Goal: Ask a question

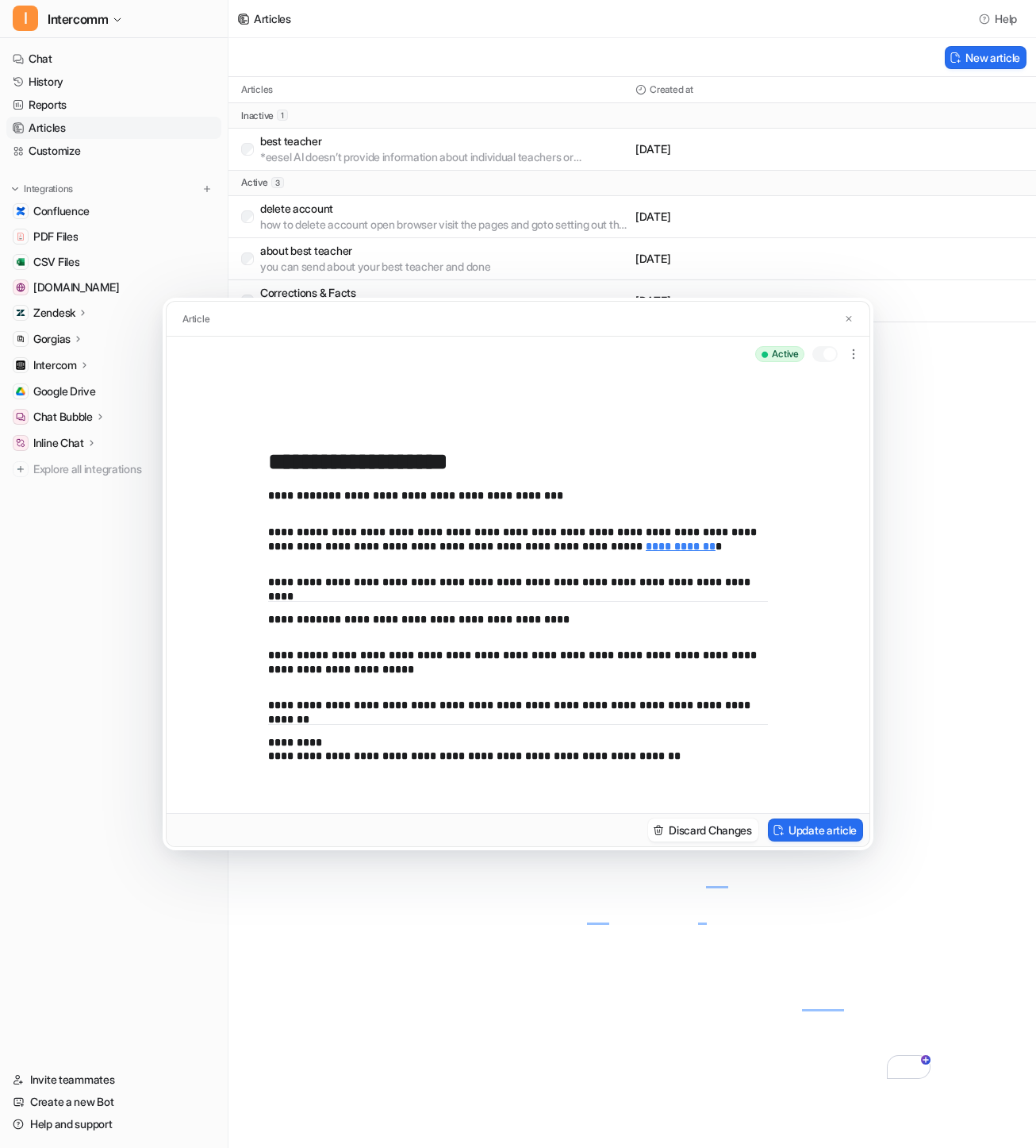
scroll to position [714, 0]
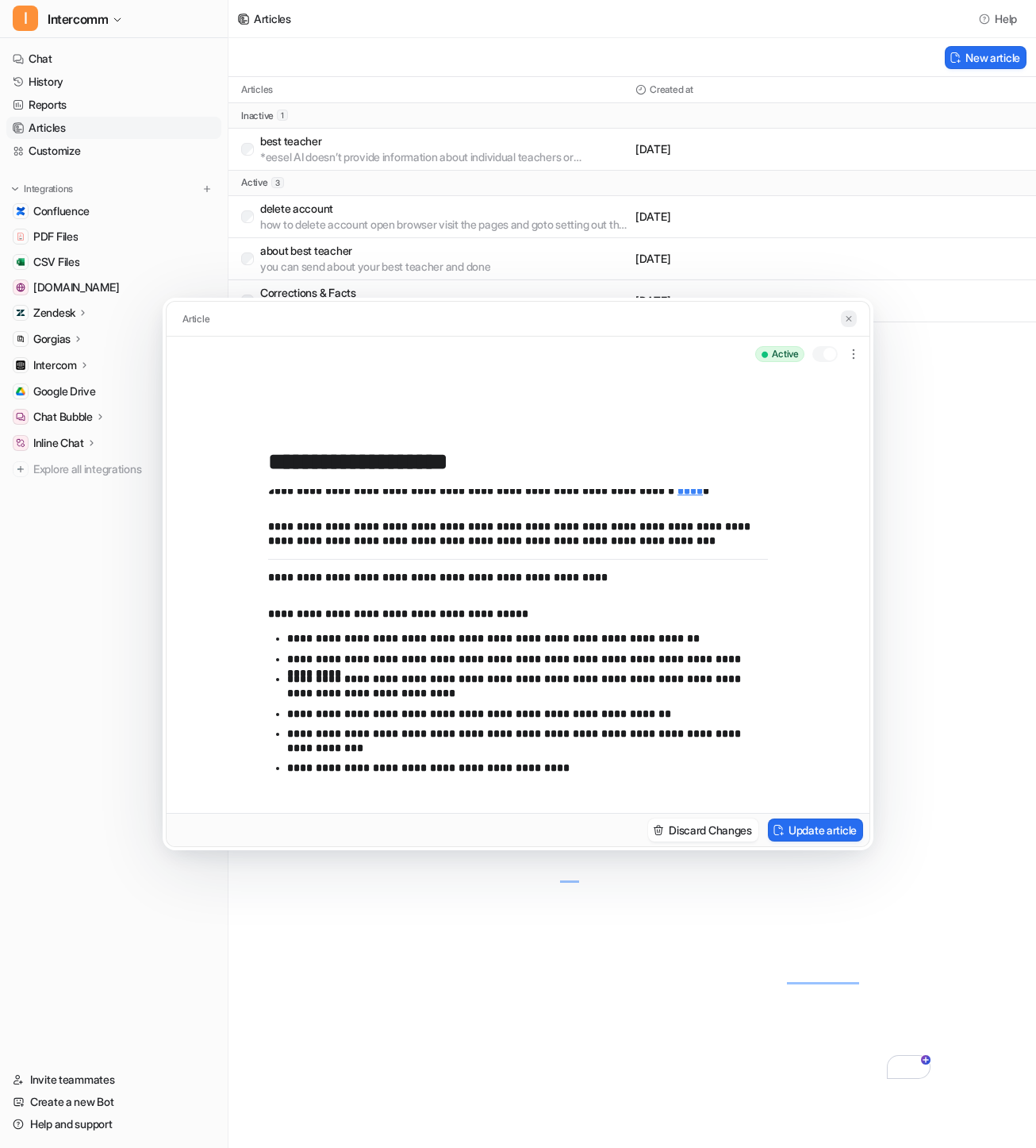
click at [850, 314] on img at bounding box center [849, 319] width 10 height 10
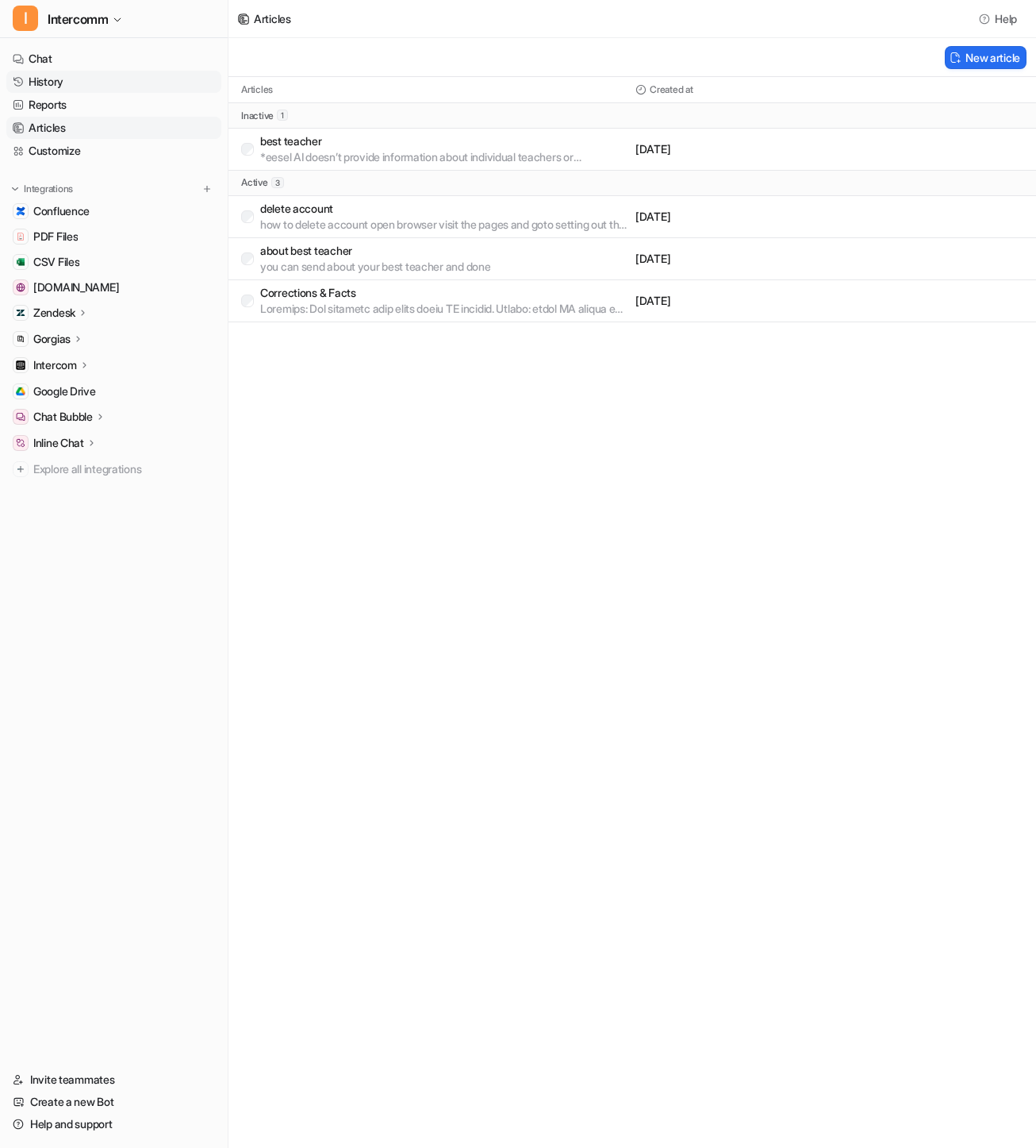
click at [80, 84] on link "History" at bounding box center [114, 81] width 215 height 22
click at [351, 308] on p at bounding box center [445, 308] width 369 height 16
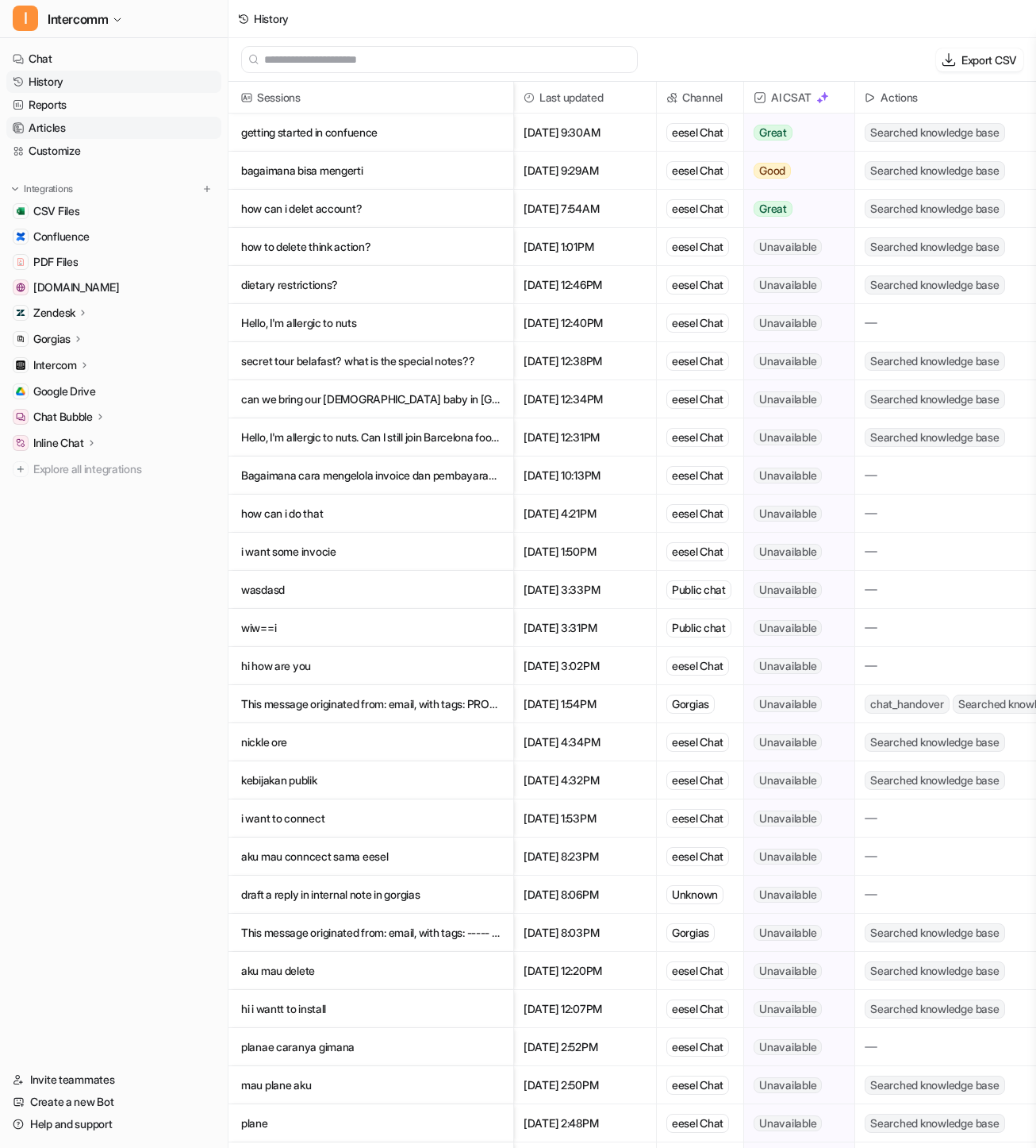
click at [112, 126] on link "Articles" at bounding box center [114, 127] width 215 height 22
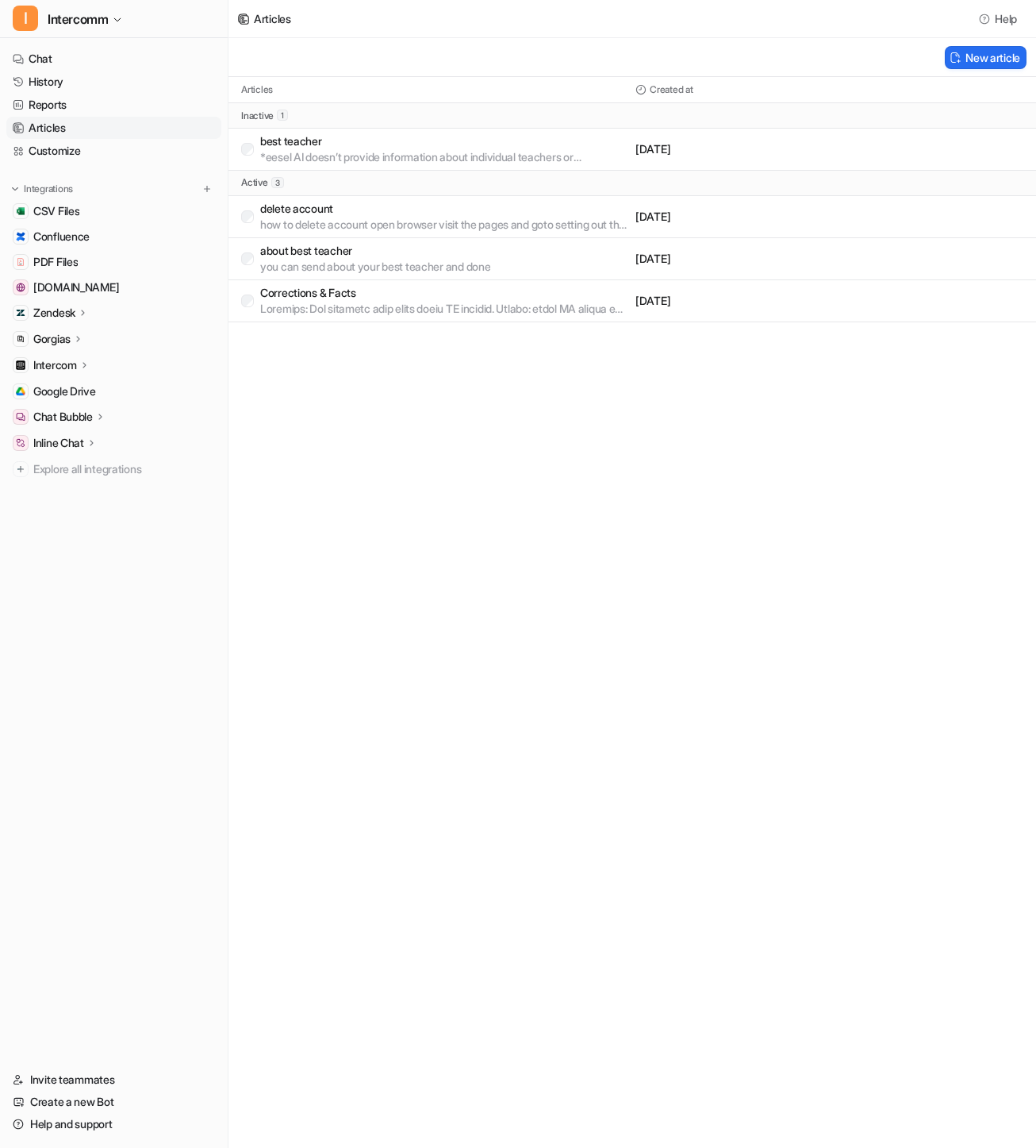
click at [489, 295] on p "Corrections & Facts" at bounding box center [445, 292] width 369 height 16
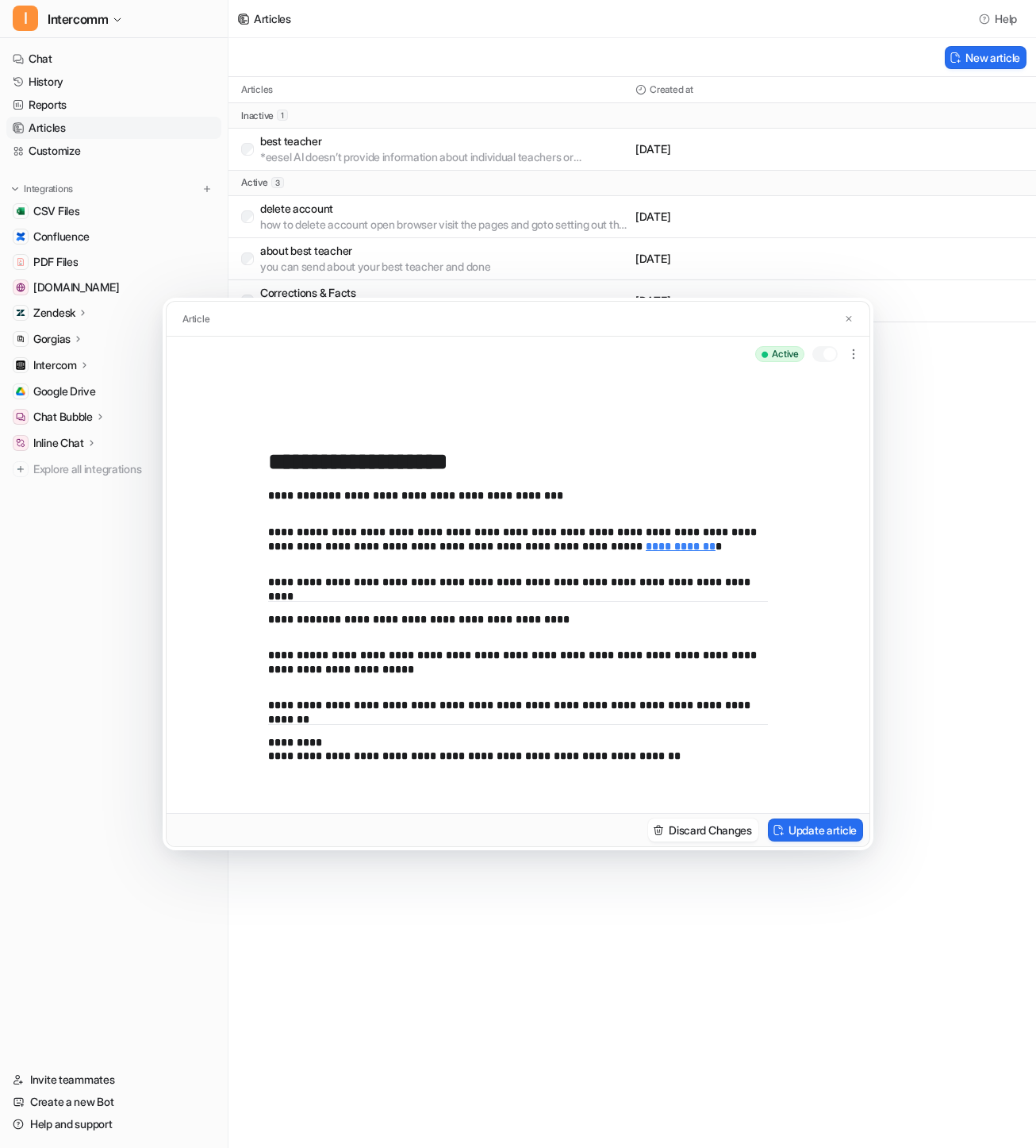
scroll to position [714, 0]
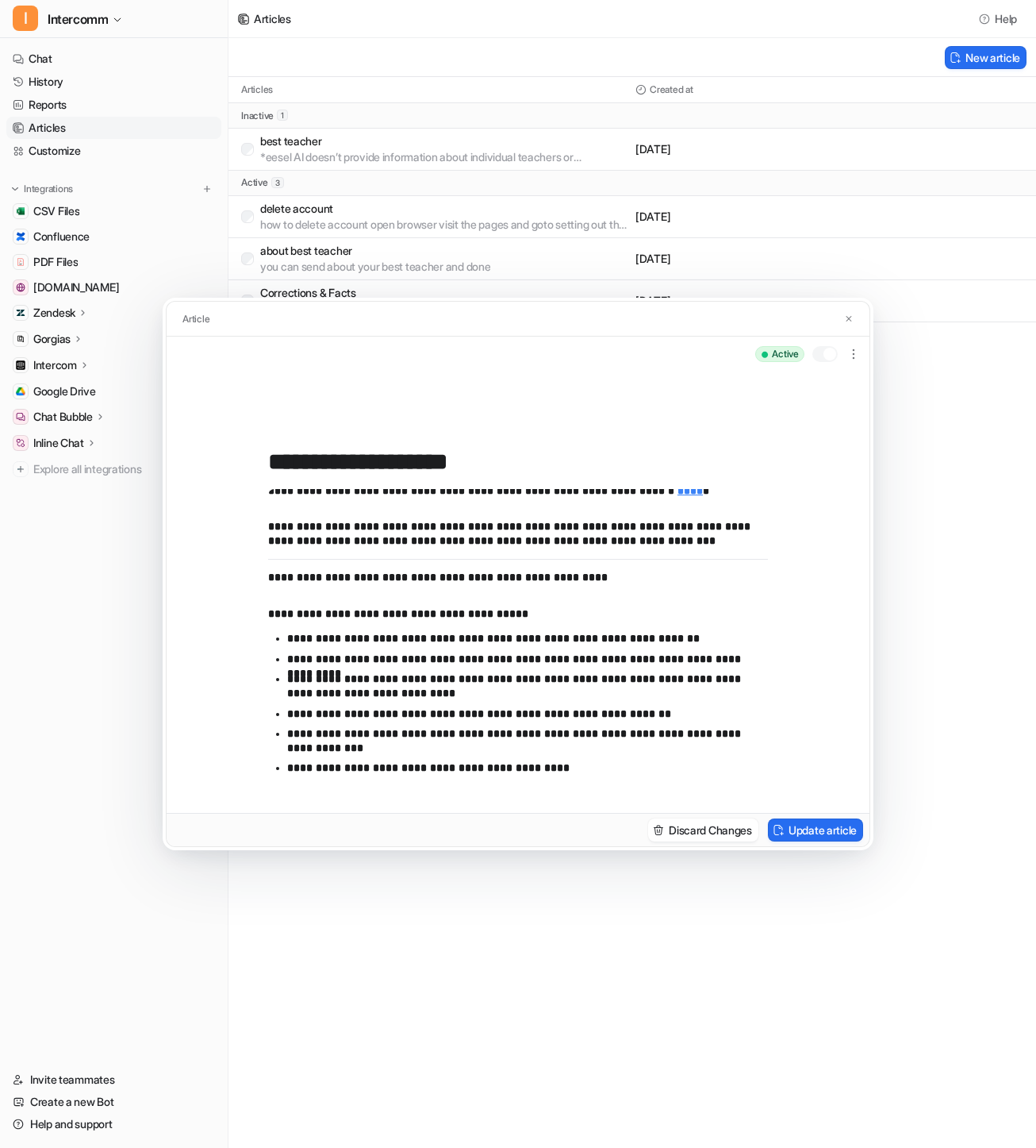
click at [102, 98] on div "**********" at bounding box center [518, 574] width 1036 height 1148
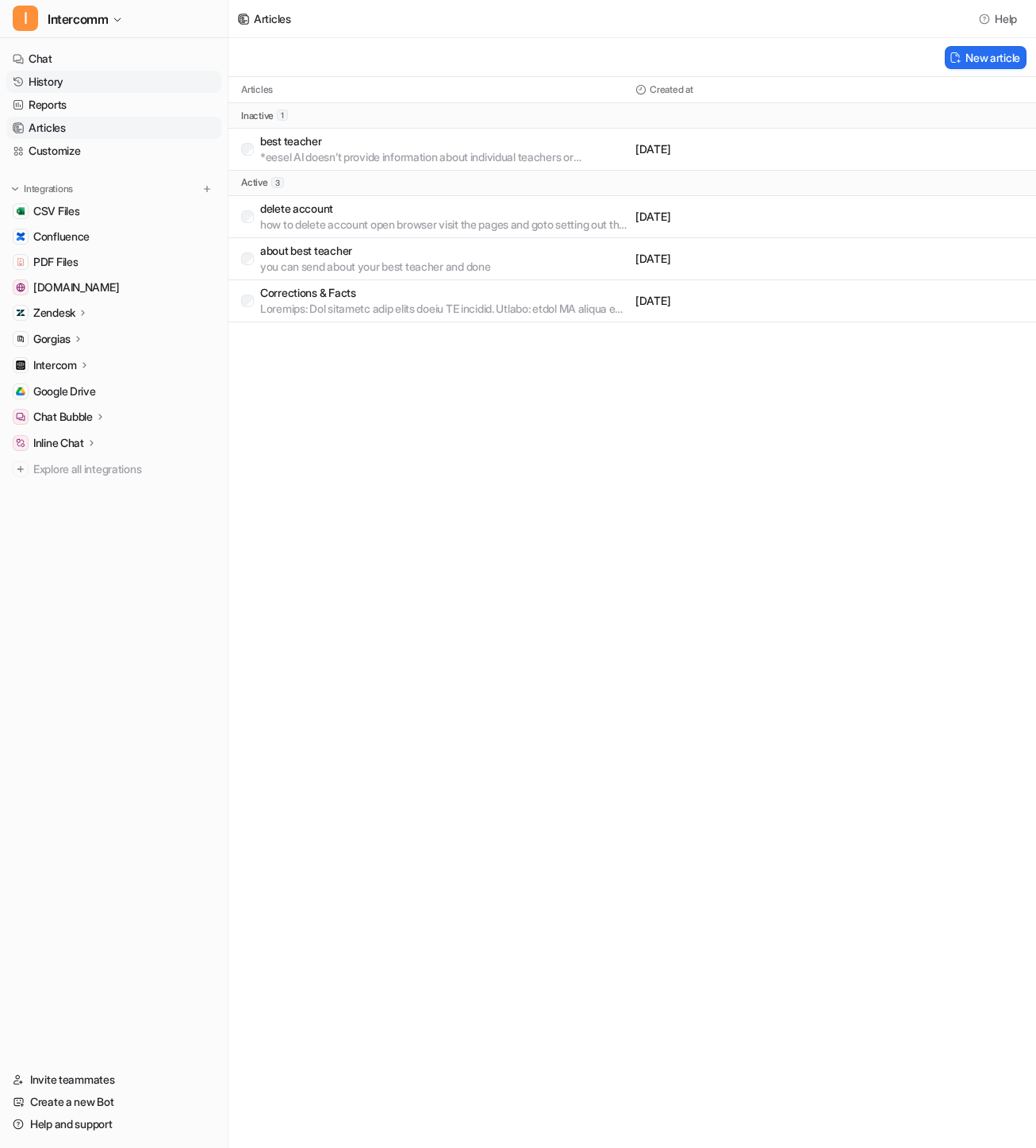
click at [100, 81] on link "History" at bounding box center [114, 81] width 215 height 22
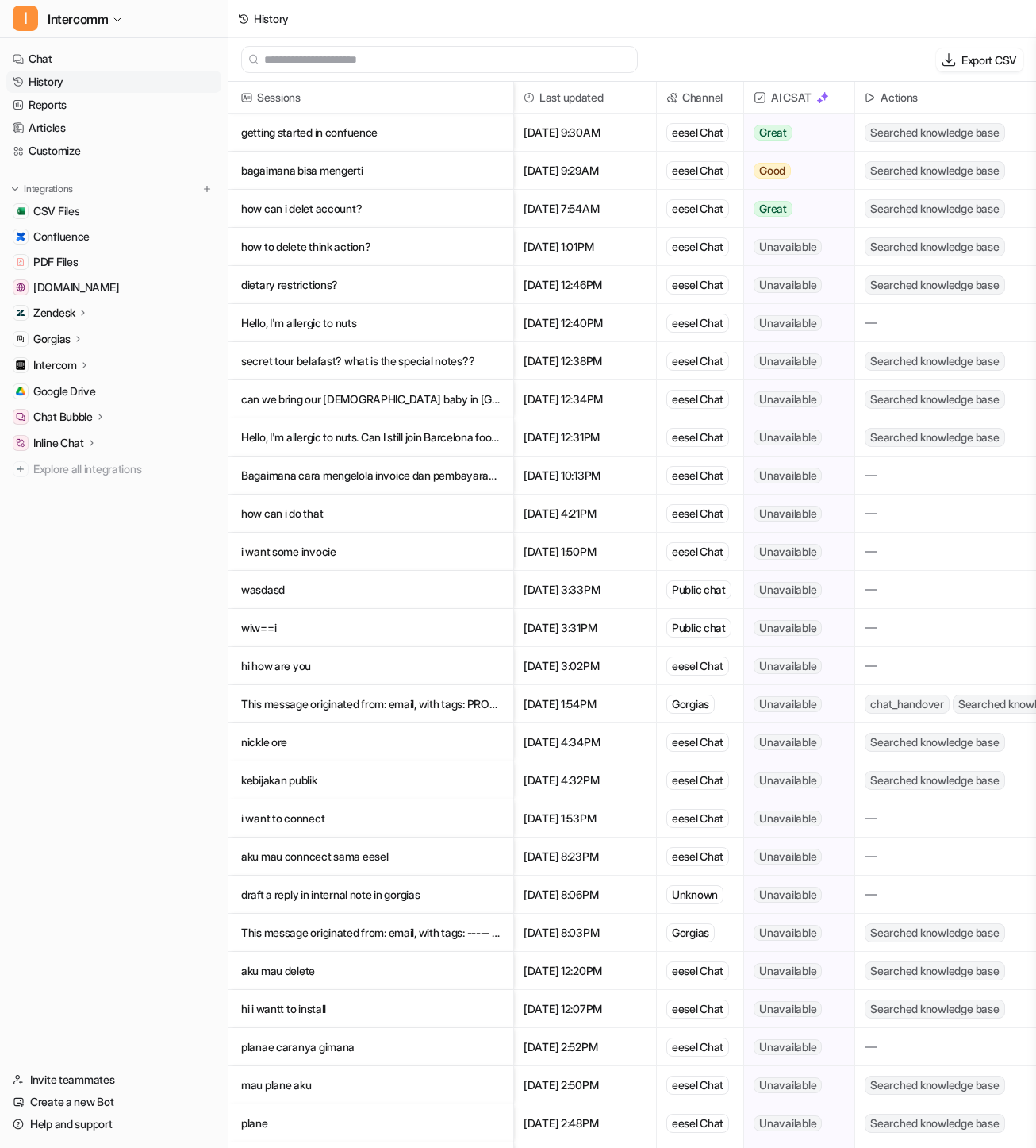
click at [307, 216] on p "how can i delet account?" at bounding box center [371, 209] width 260 height 38
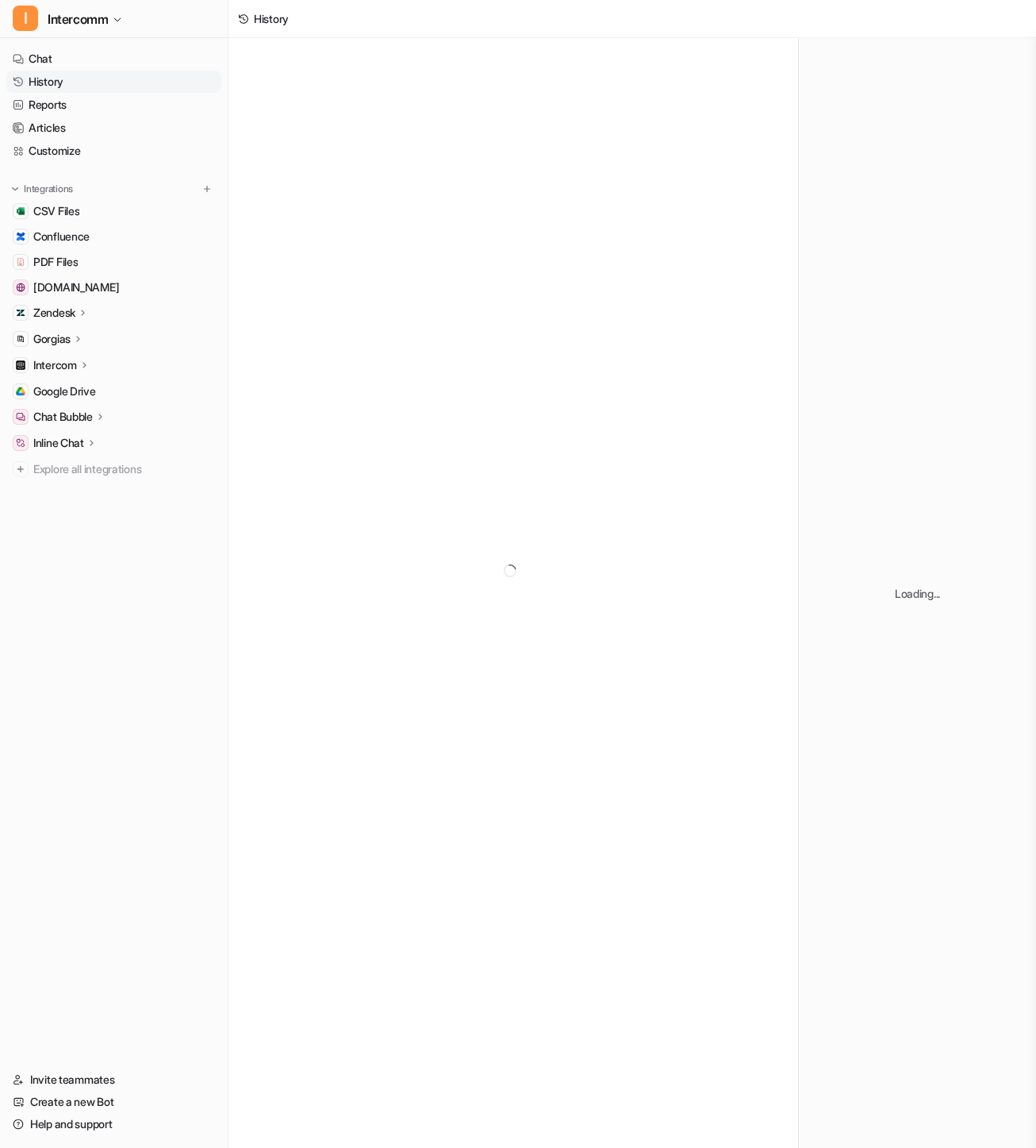
click at [324, 211] on div at bounding box center [513, 570] width 569 height 1065
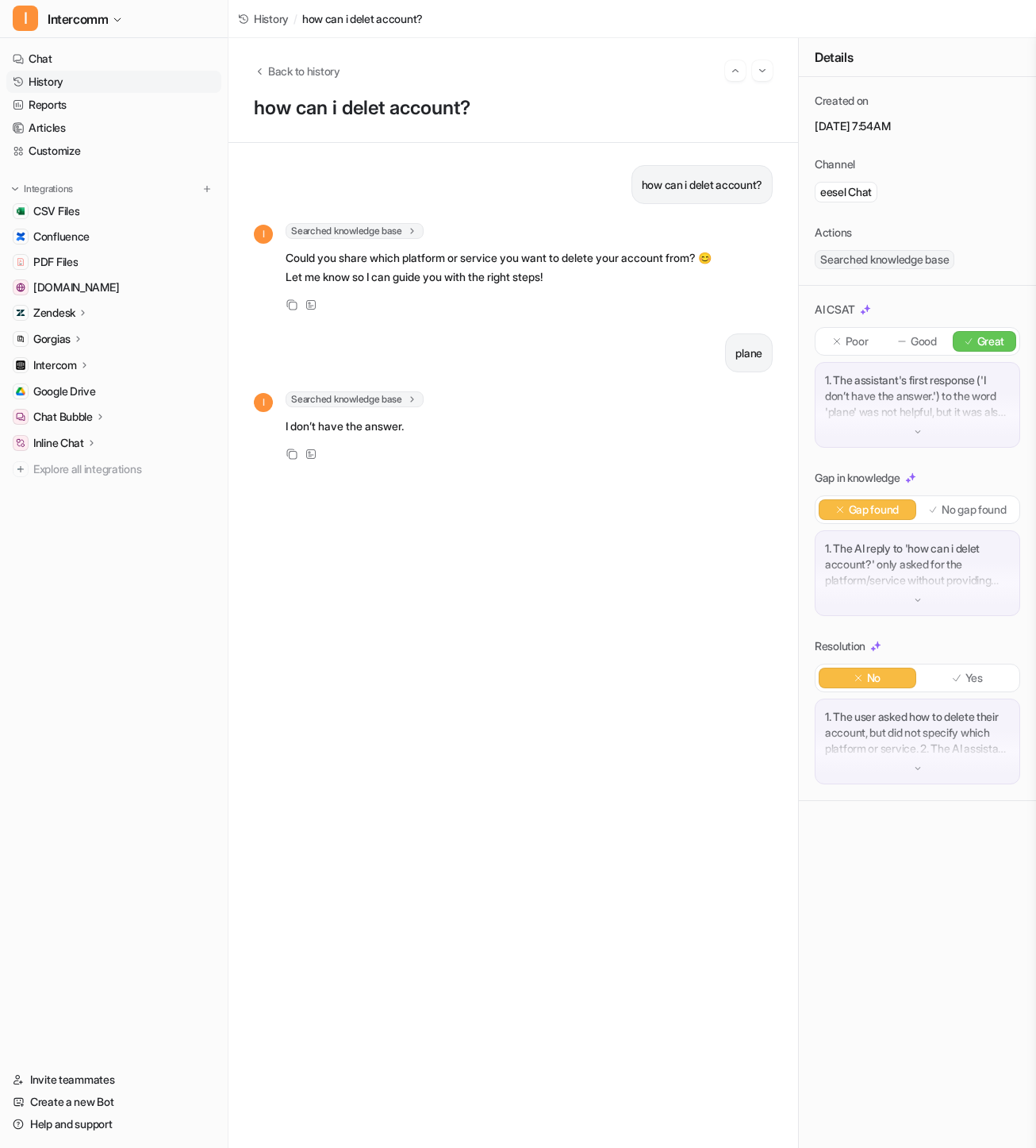
click at [755, 343] on p "plane" at bounding box center [749, 353] width 27 height 19
click at [755, 352] on p "plane" at bounding box center [749, 353] width 27 height 19
click at [699, 154] on div "how can i delet account? I Searched knowledge base search_queries : [ "how to d…" at bounding box center [513, 646] width 569 height 1005
click at [706, 211] on div "how can i delet account? I Searched knowledge base search_queries : [ "how to d…" at bounding box center [513, 645] width 519 height 960
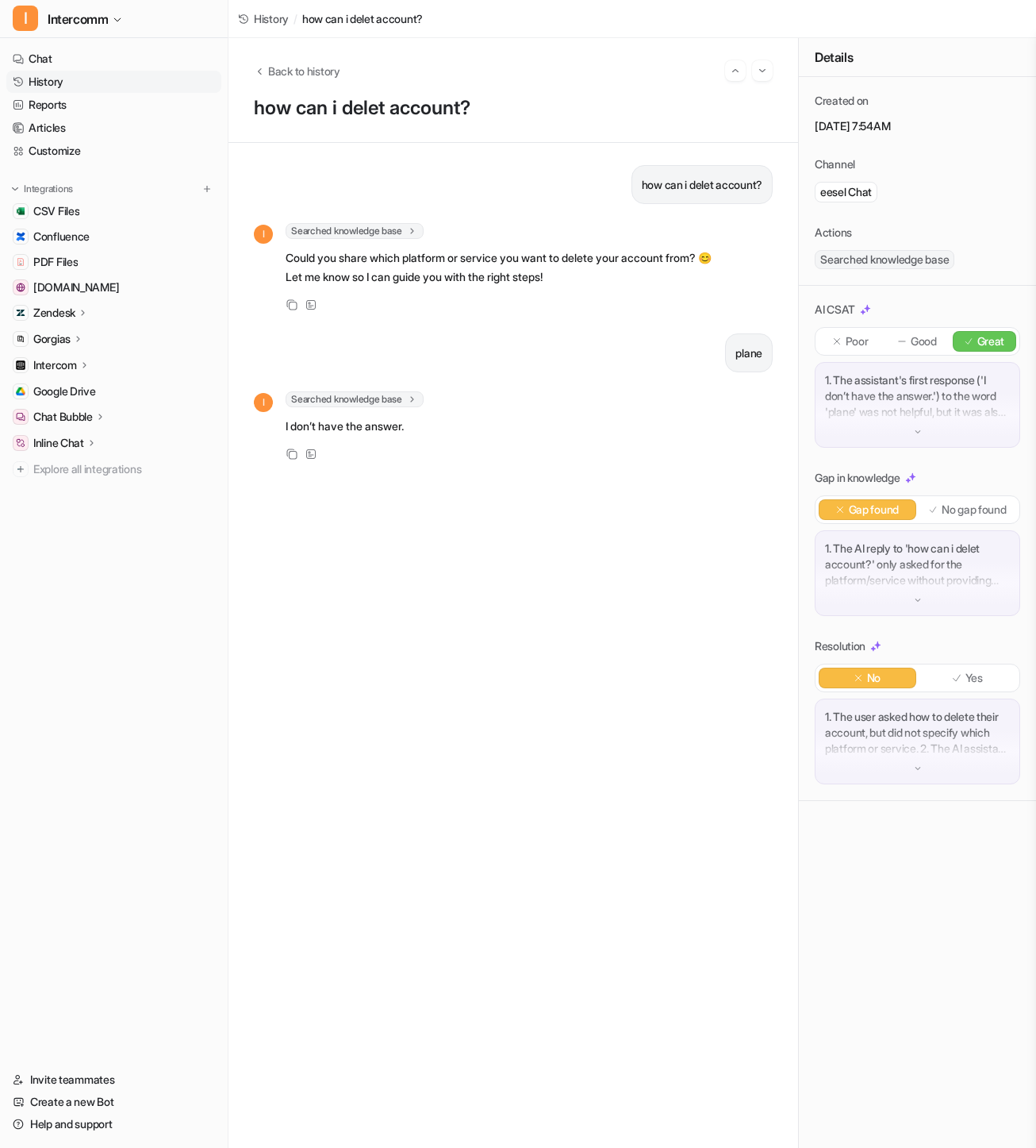
click at [685, 272] on p "Could you share which platform or service you want to delete your account from?…" at bounding box center [498, 267] width 426 height 38
click at [119, 84] on link "History" at bounding box center [114, 81] width 215 height 22
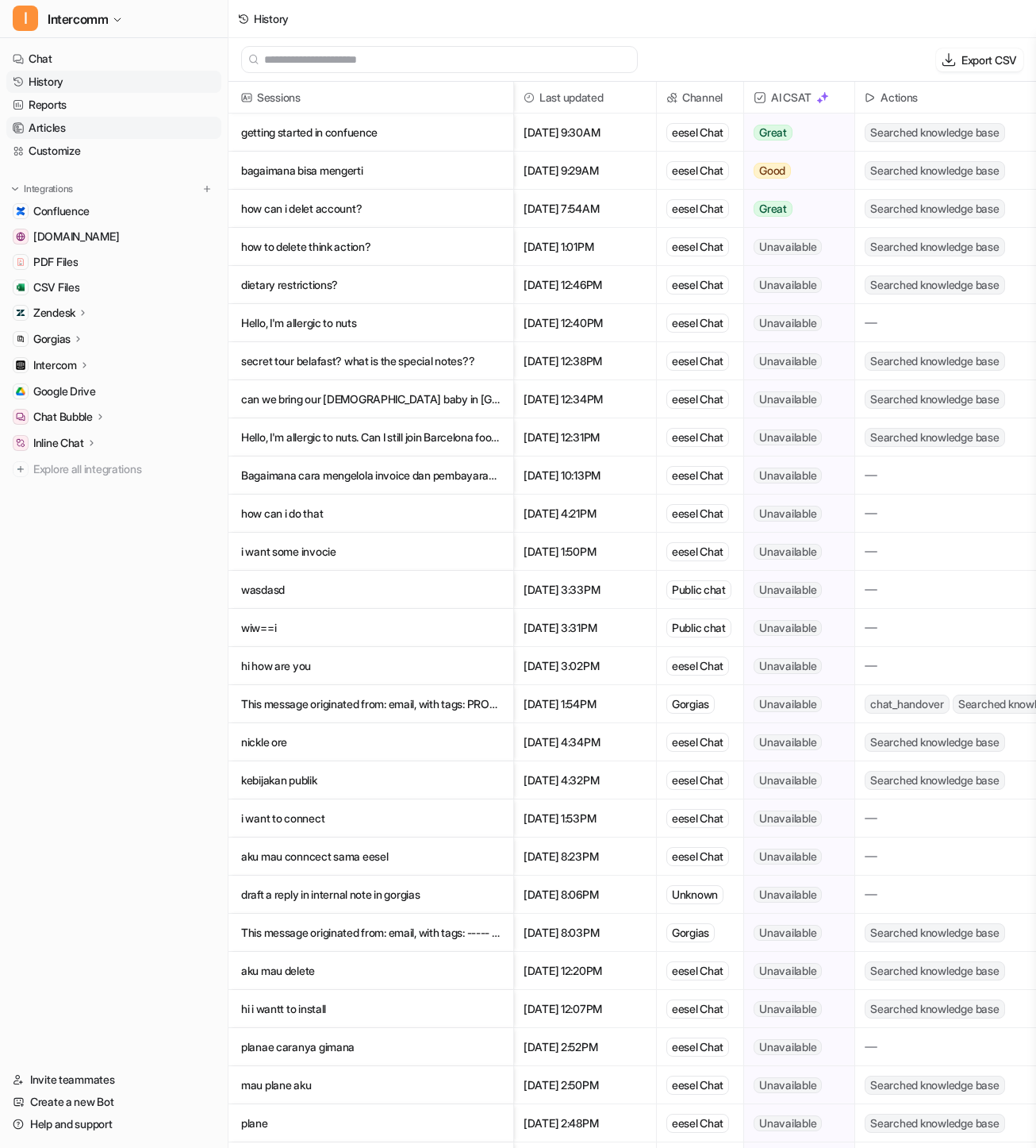
click at [107, 128] on link "Articles" at bounding box center [114, 127] width 215 height 22
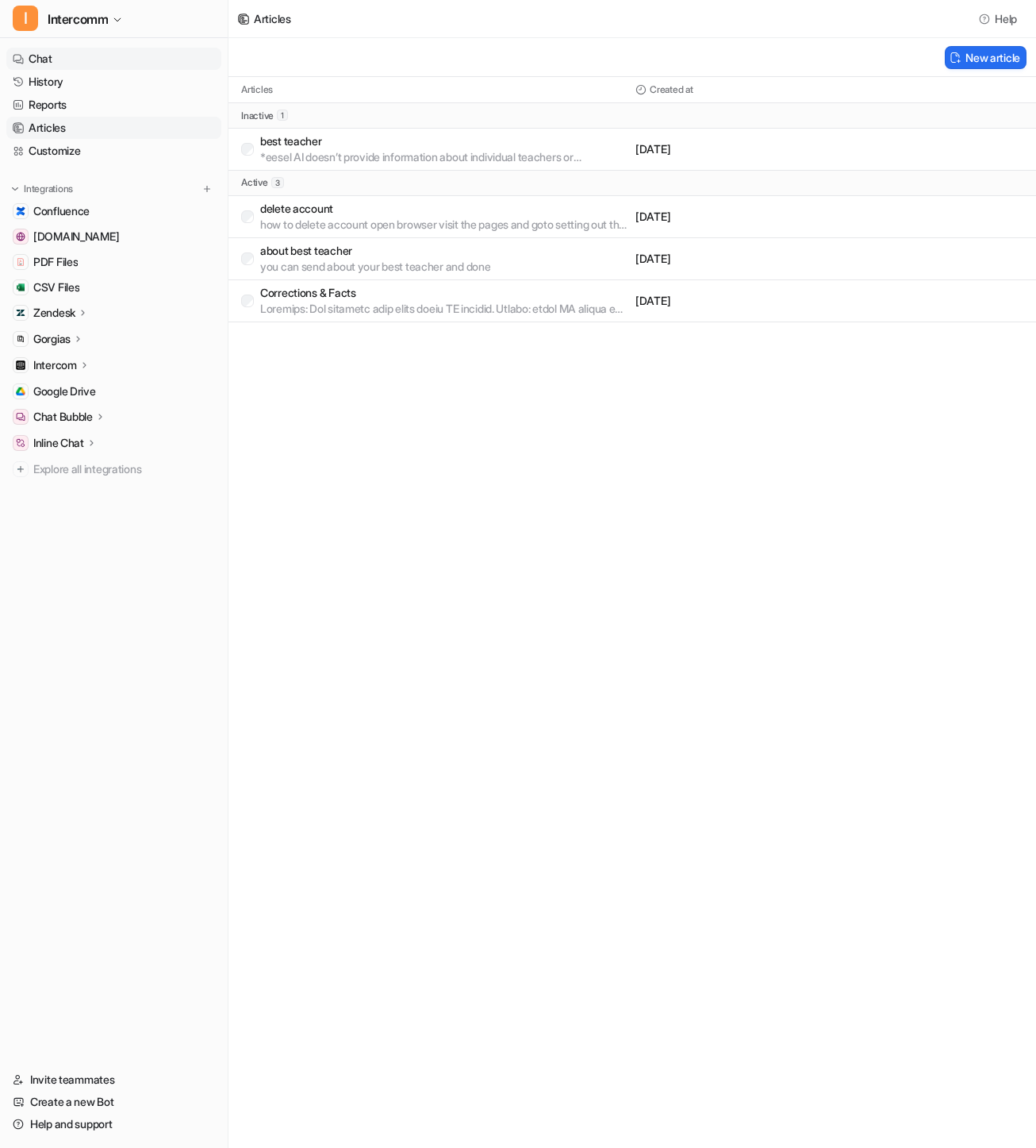
click at [89, 60] on link "Chat" at bounding box center [114, 59] width 215 height 22
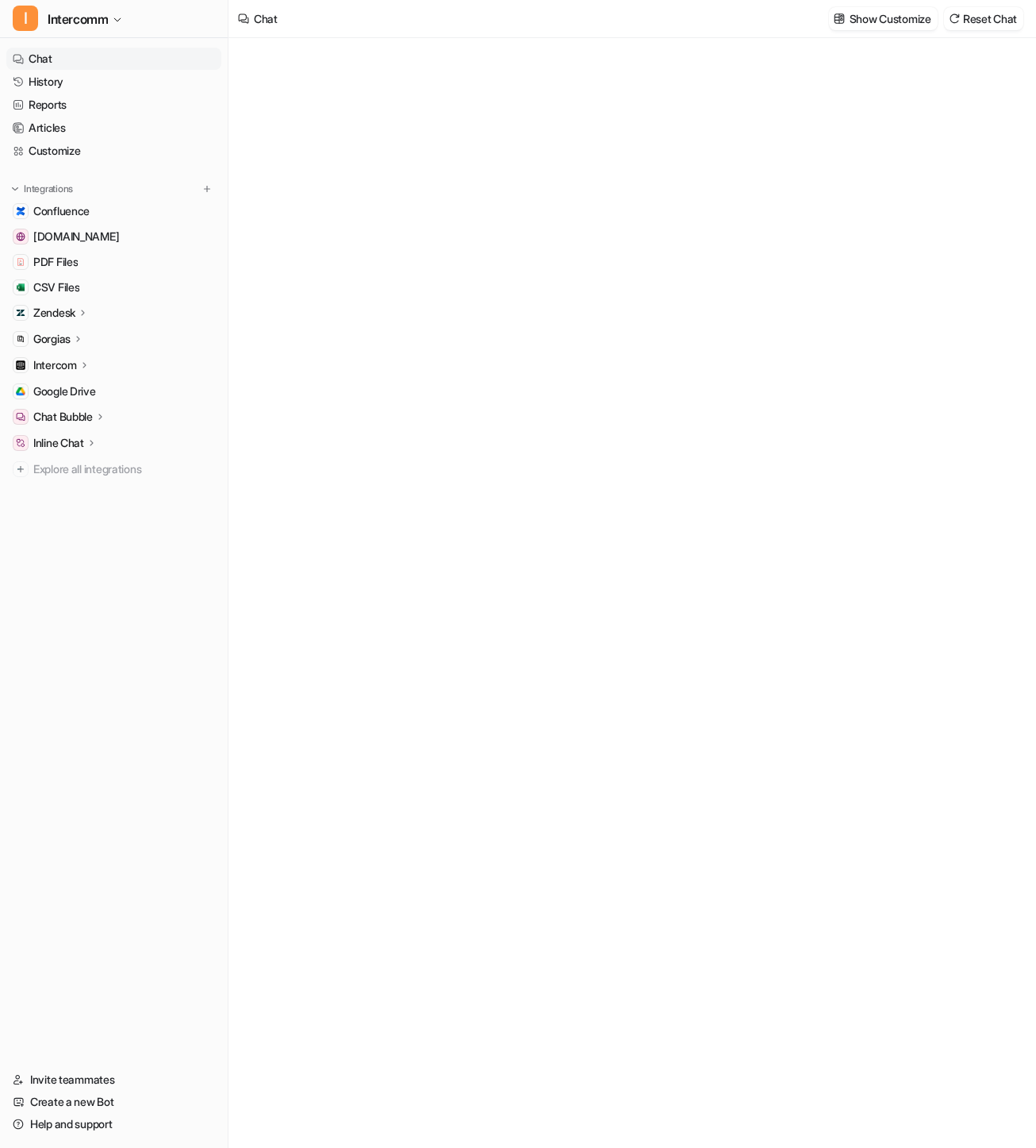
type textarea "**********"
